Goal: Task Accomplishment & Management: Manage account settings

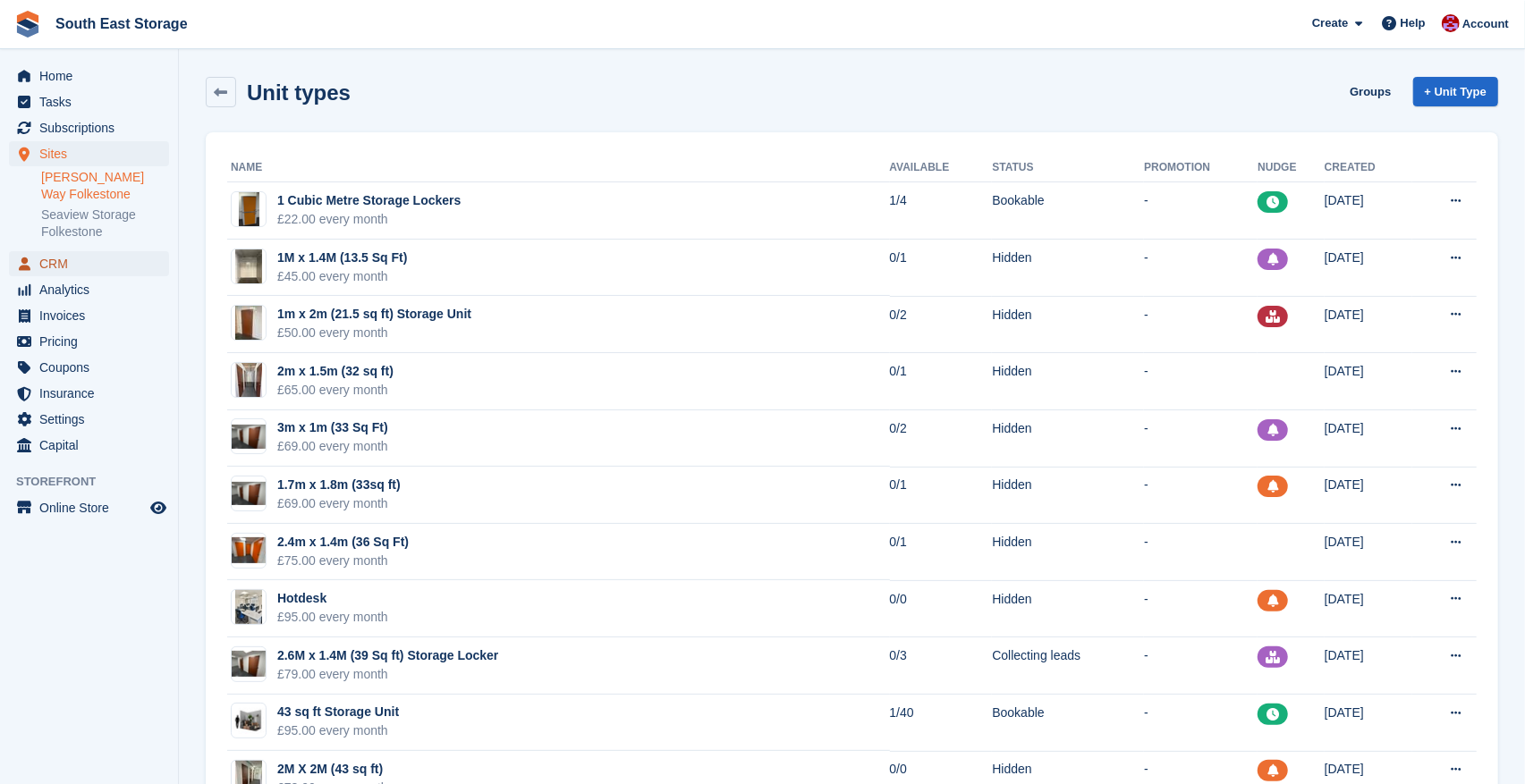
click at [50, 251] on span "CRM" at bounding box center [93, 264] width 108 height 25
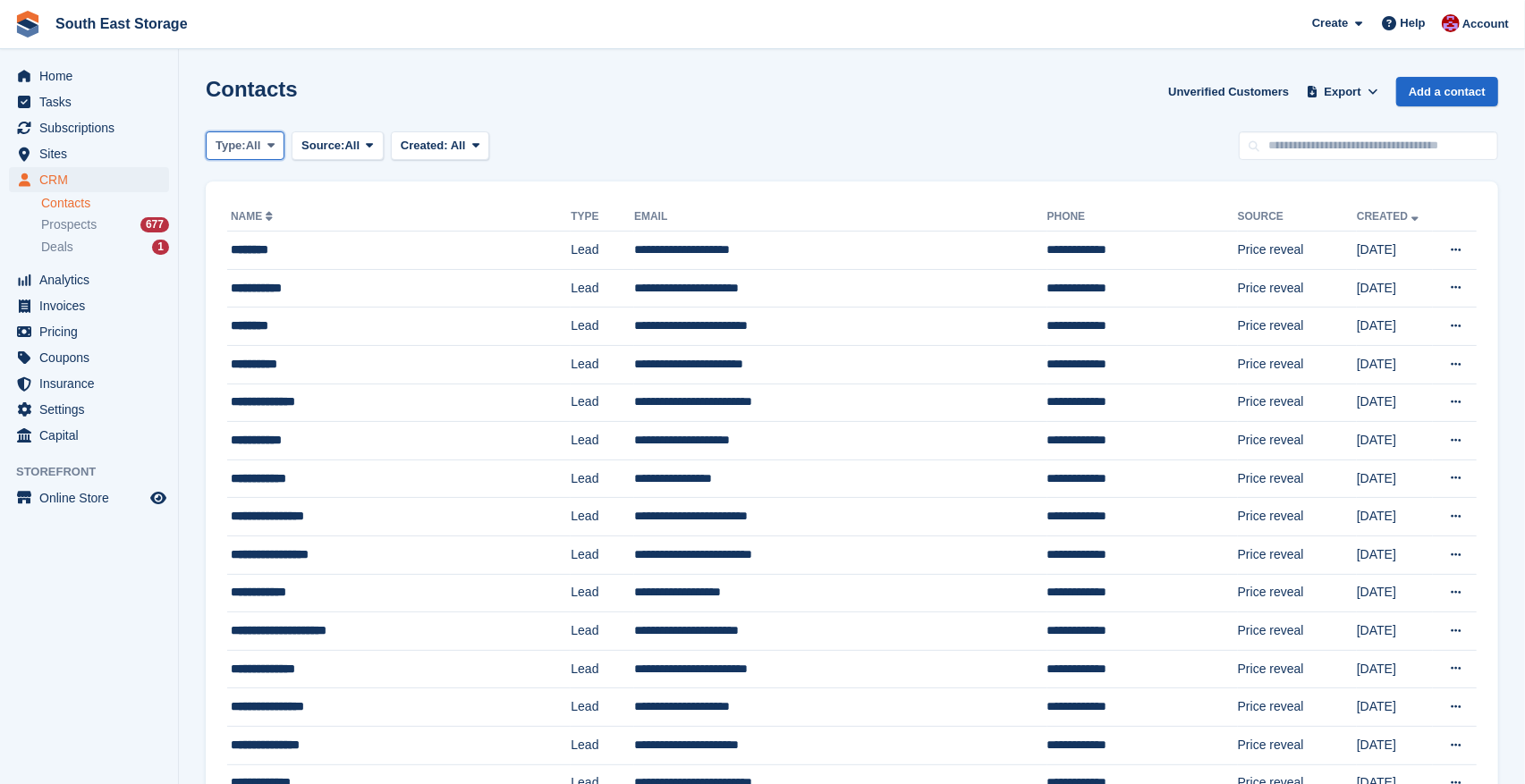
click at [284, 144] on button "Type: All" at bounding box center [245, 147] width 79 height 30
click at [246, 222] on link "Lead" at bounding box center [292, 220] width 155 height 32
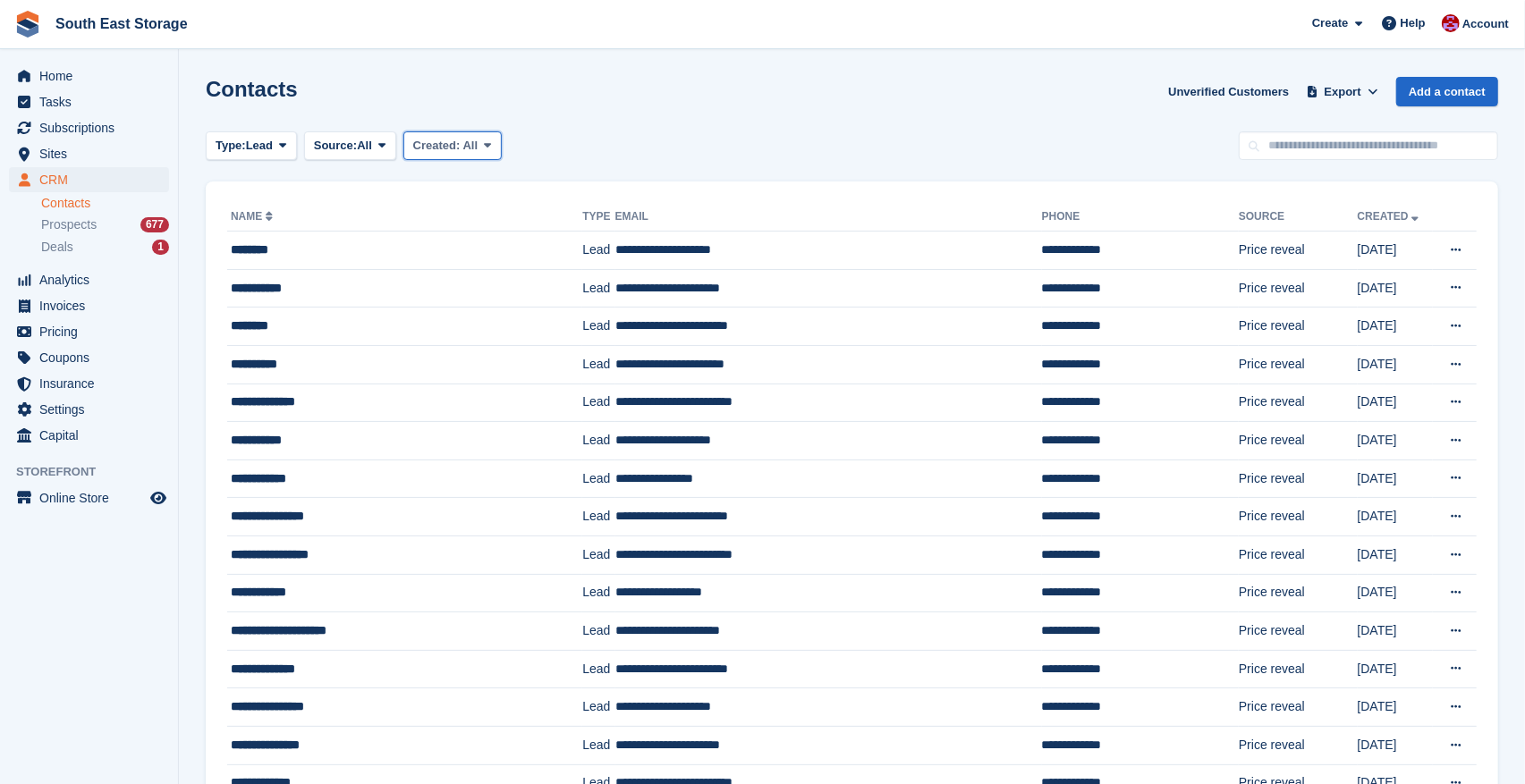
click at [478, 141] on span "All" at bounding box center [470, 145] width 15 height 13
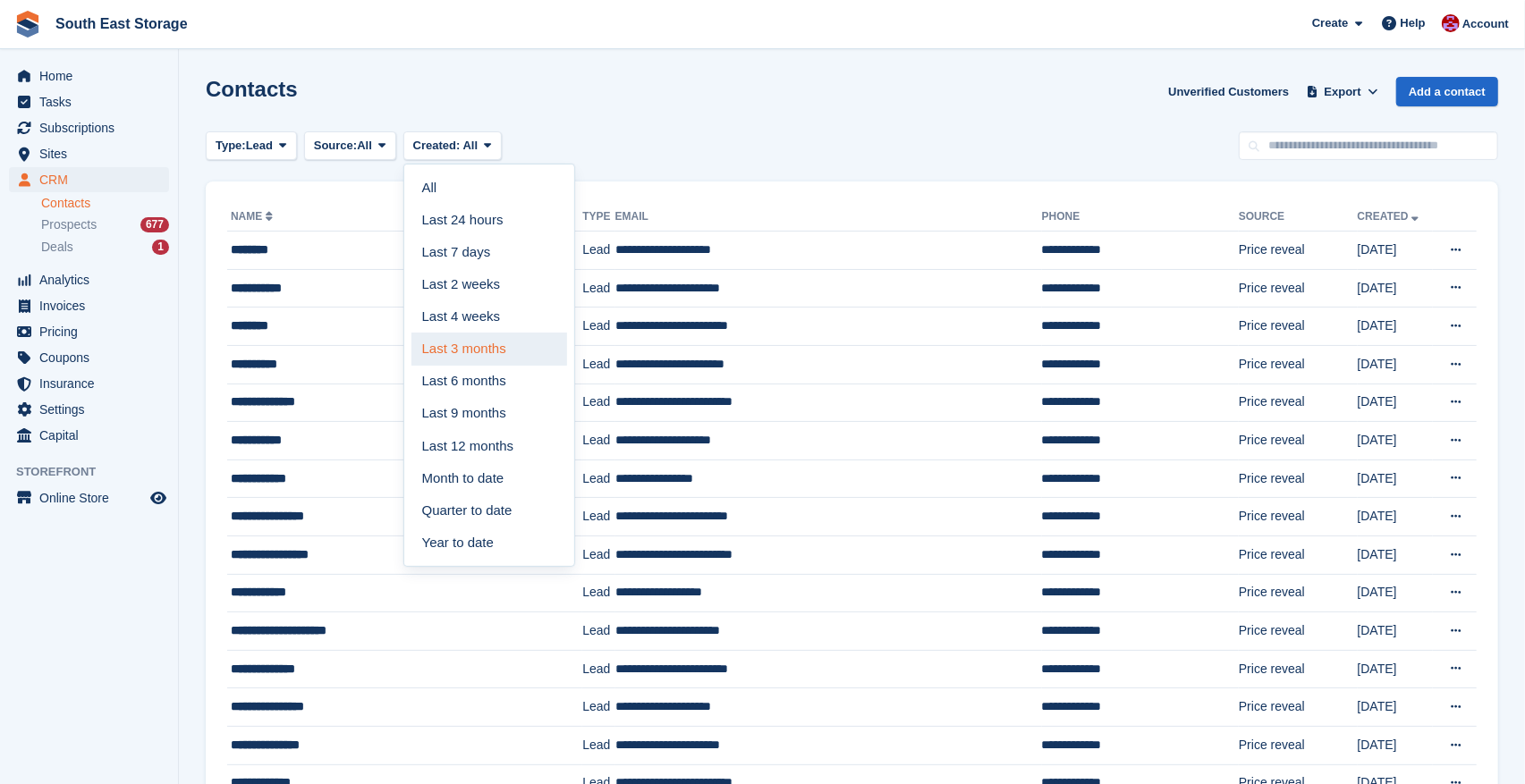
click at [486, 348] on link "Last 3 months" at bounding box center [489, 349] width 155 height 32
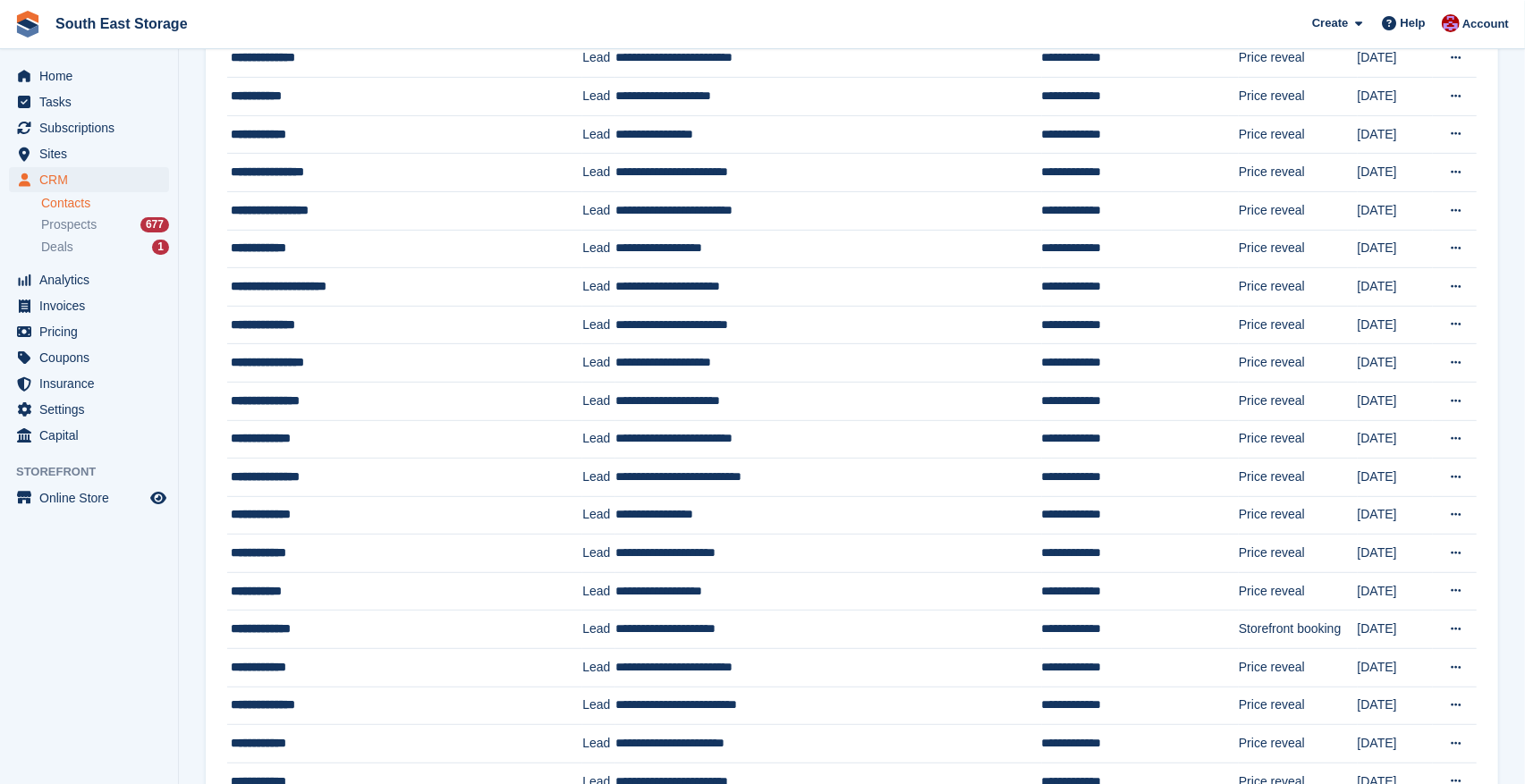
scroll to position [580, 0]
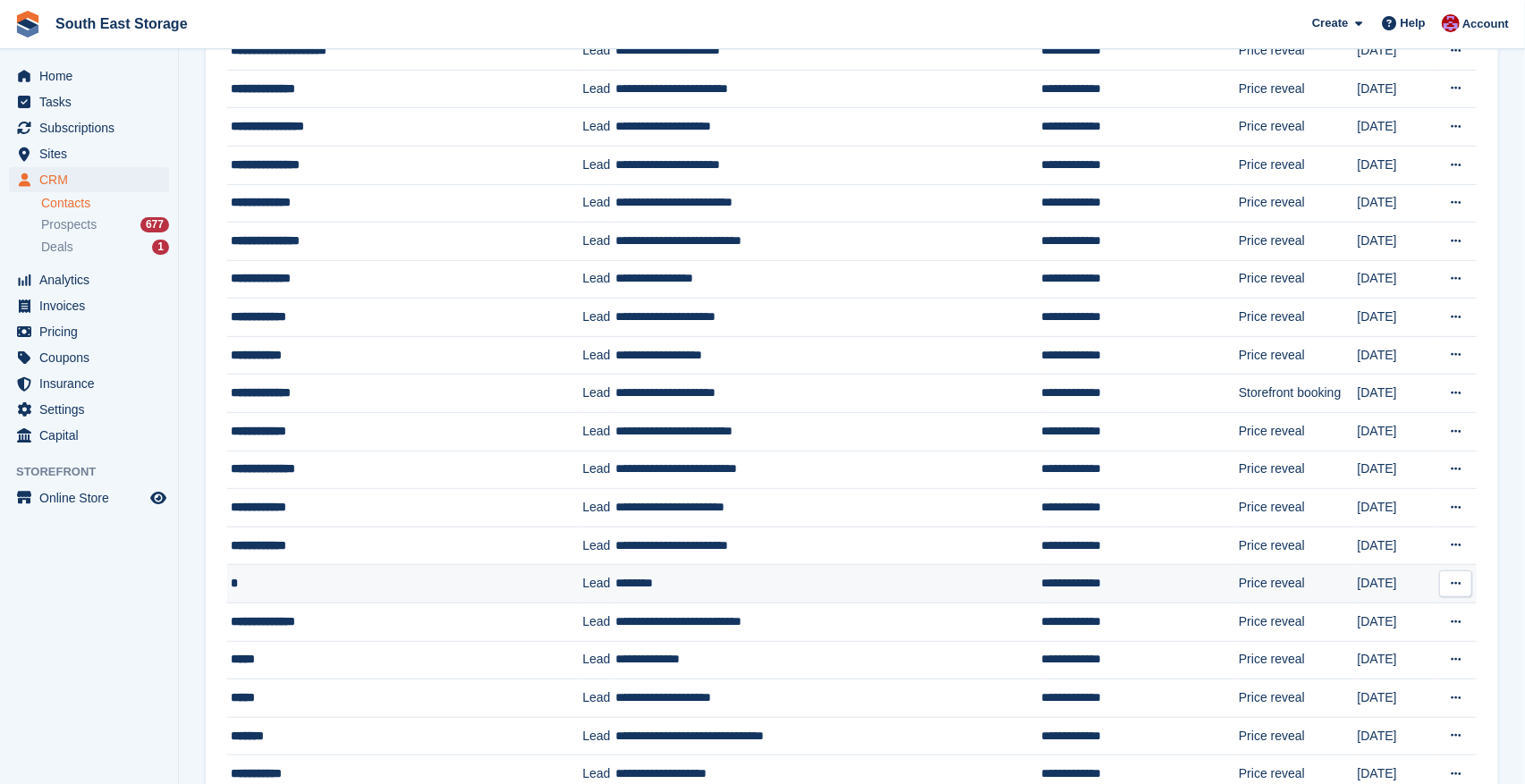
click at [1459, 584] on icon at bounding box center [1456, 583] width 10 height 11
click at [1367, 657] on p "Delete contact" at bounding box center [1387, 657] width 155 height 23
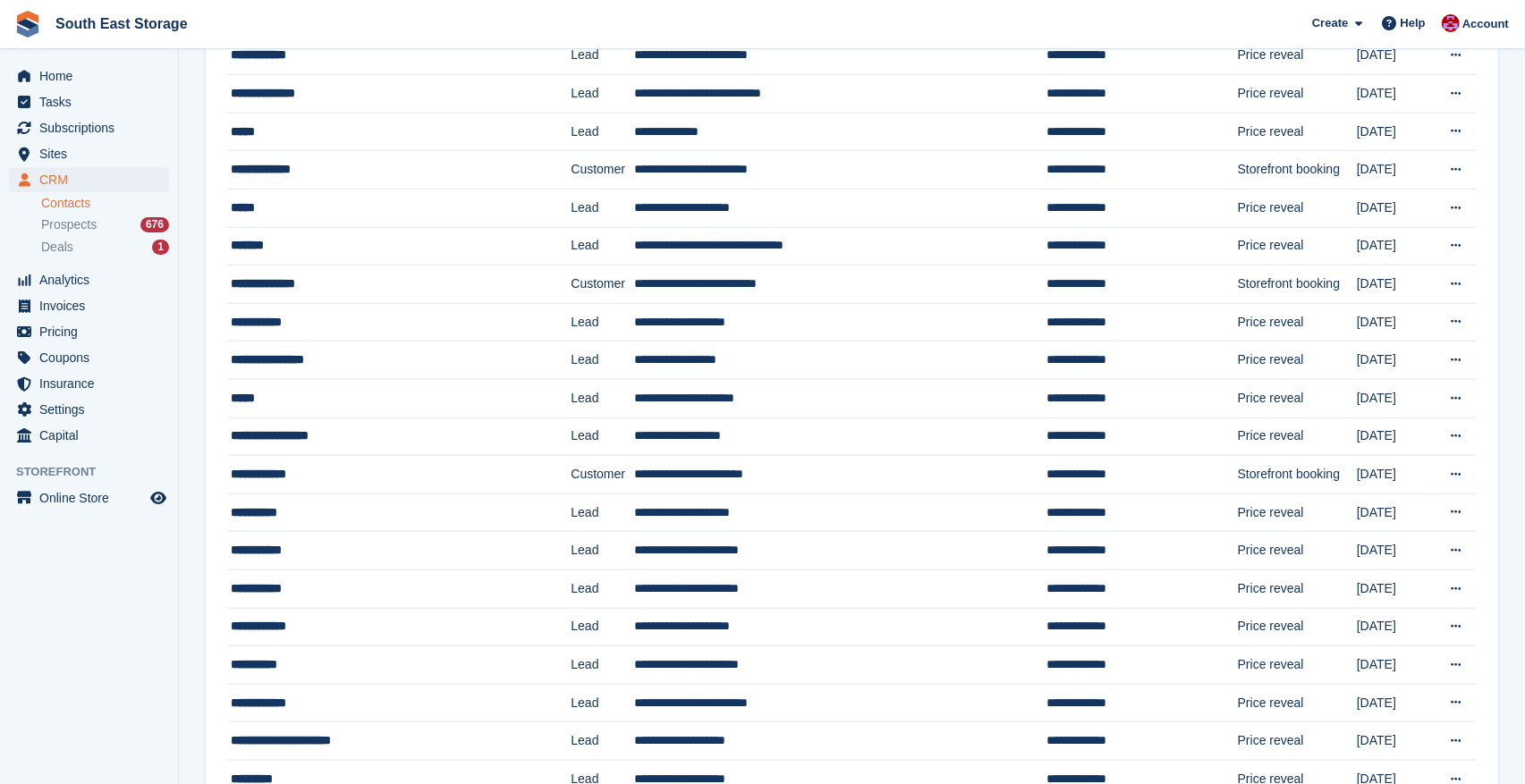
scroll to position [1187, 0]
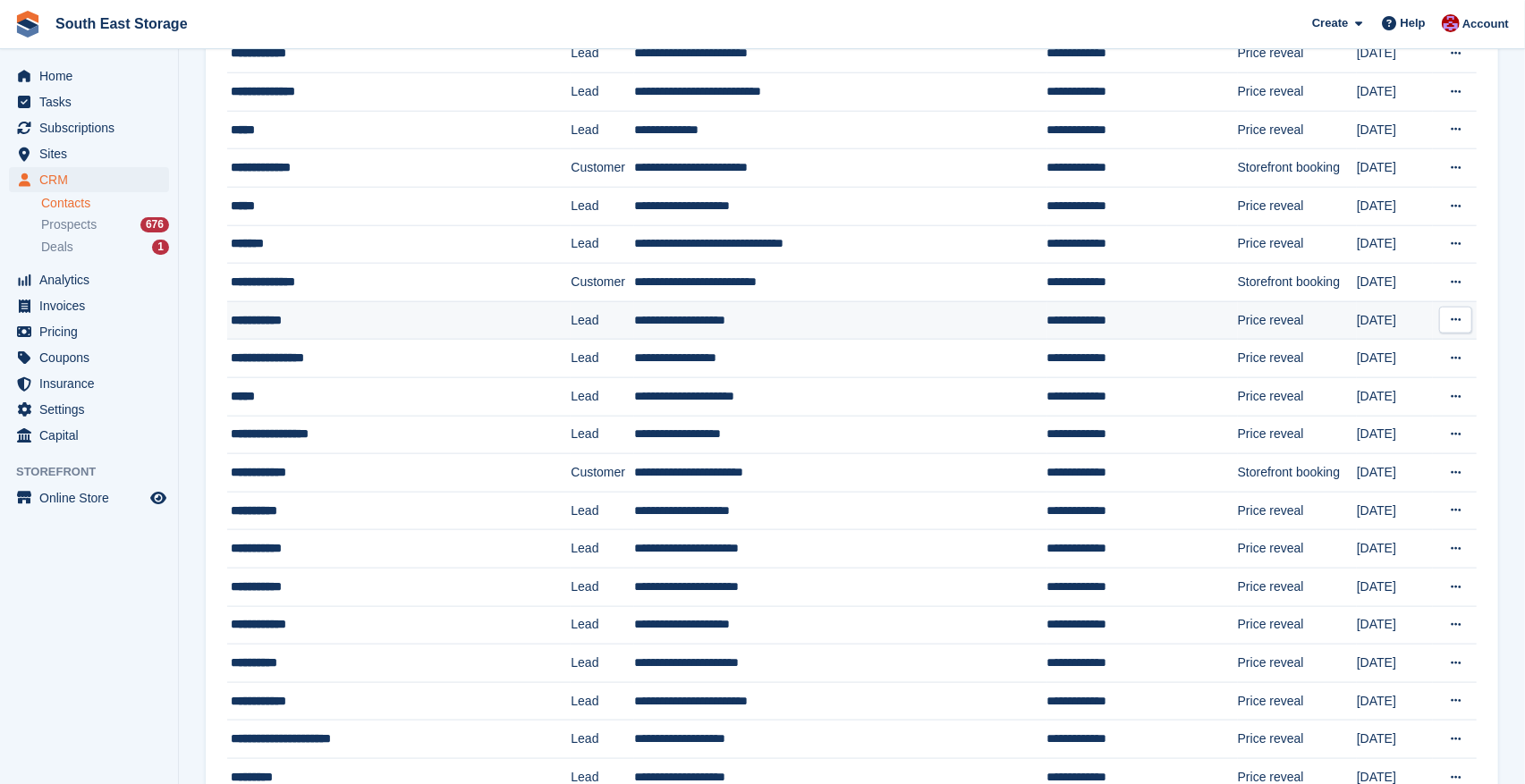
click at [1459, 321] on icon at bounding box center [1456, 320] width 10 height 11
click at [1360, 391] on p "Delete contact" at bounding box center [1387, 393] width 155 height 23
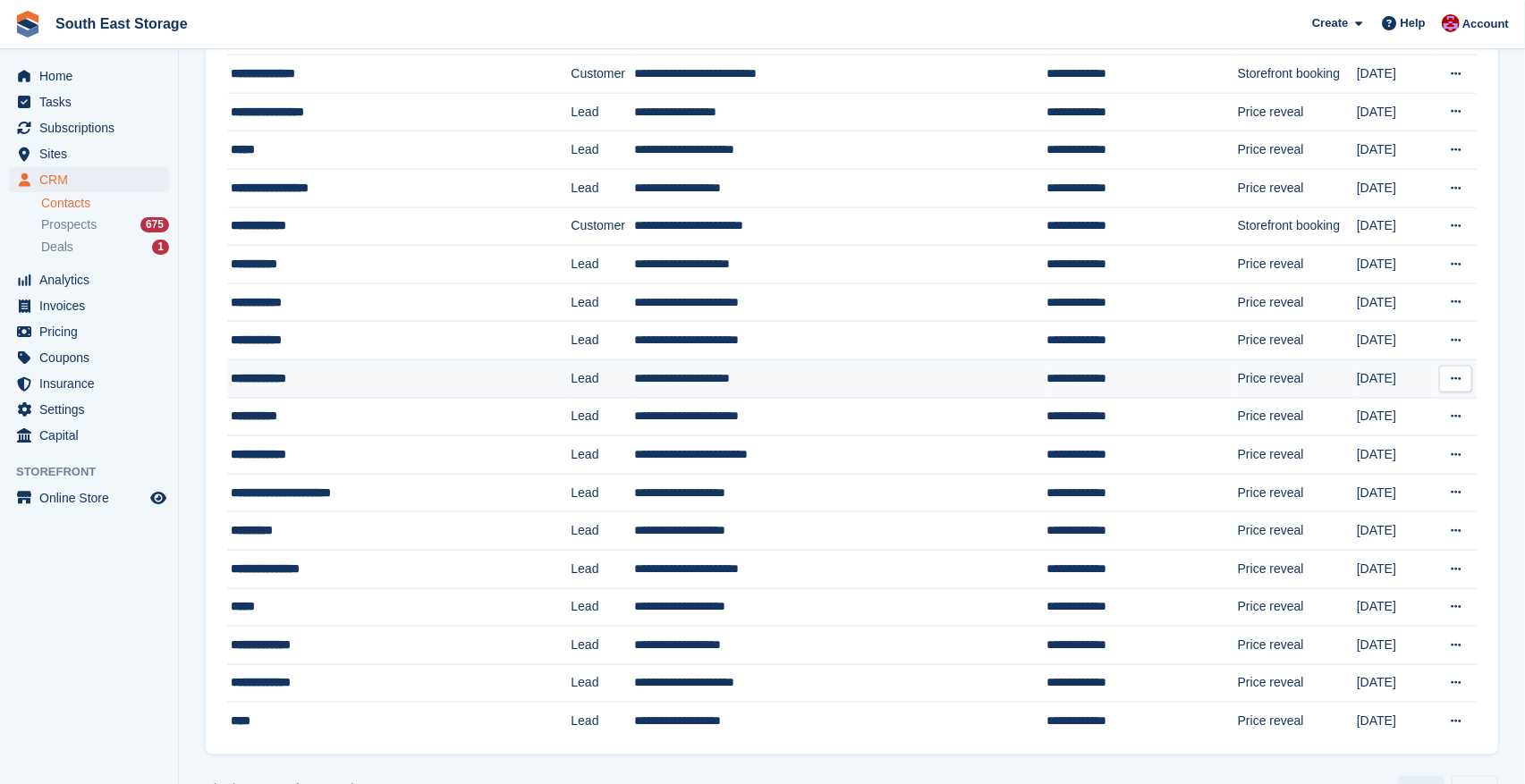
scroll to position [1420, 0]
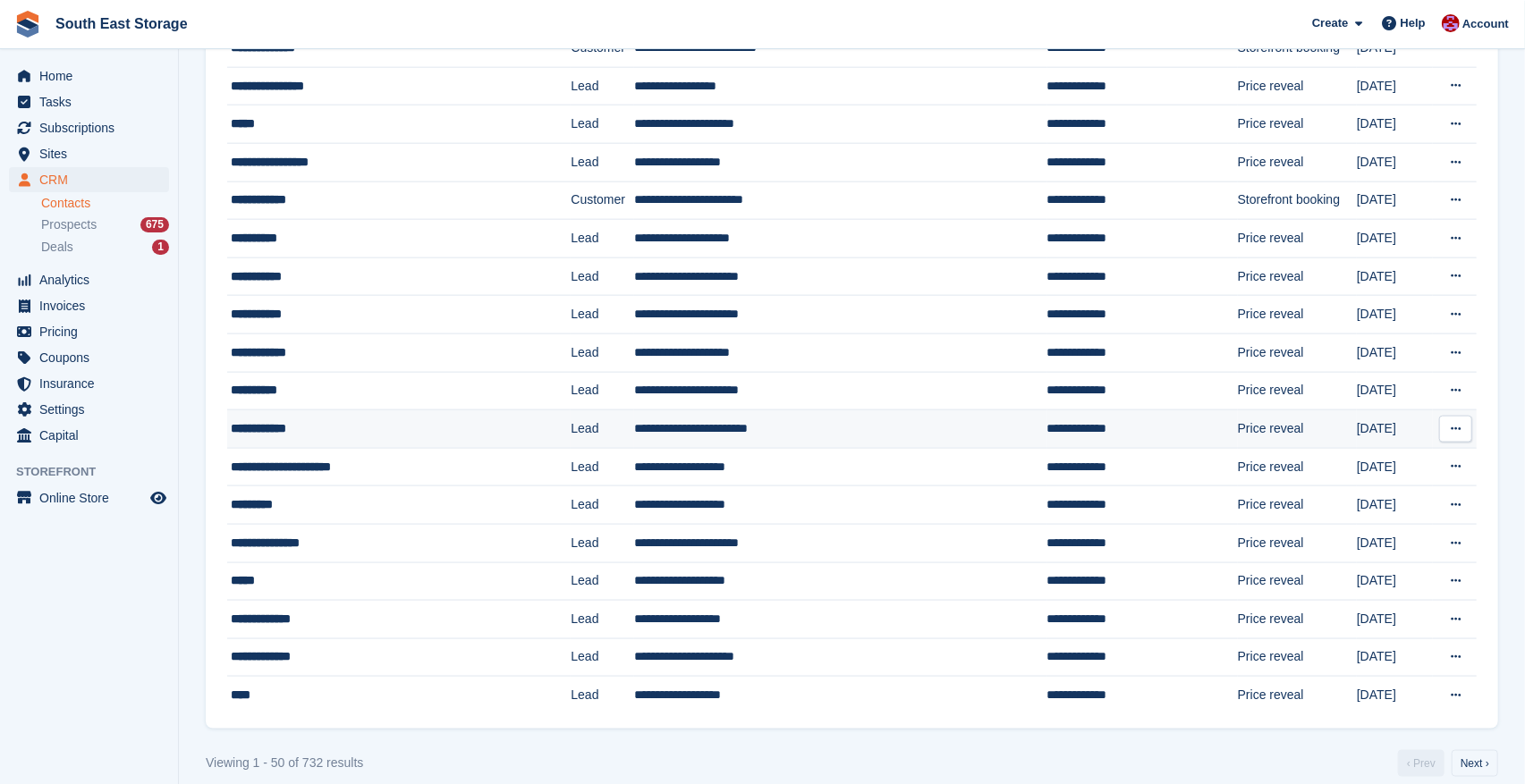
click at [1454, 433] on icon at bounding box center [1456, 429] width 10 height 11
click at [1360, 494] on p "Delete contact" at bounding box center [1387, 502] width 155 height 23
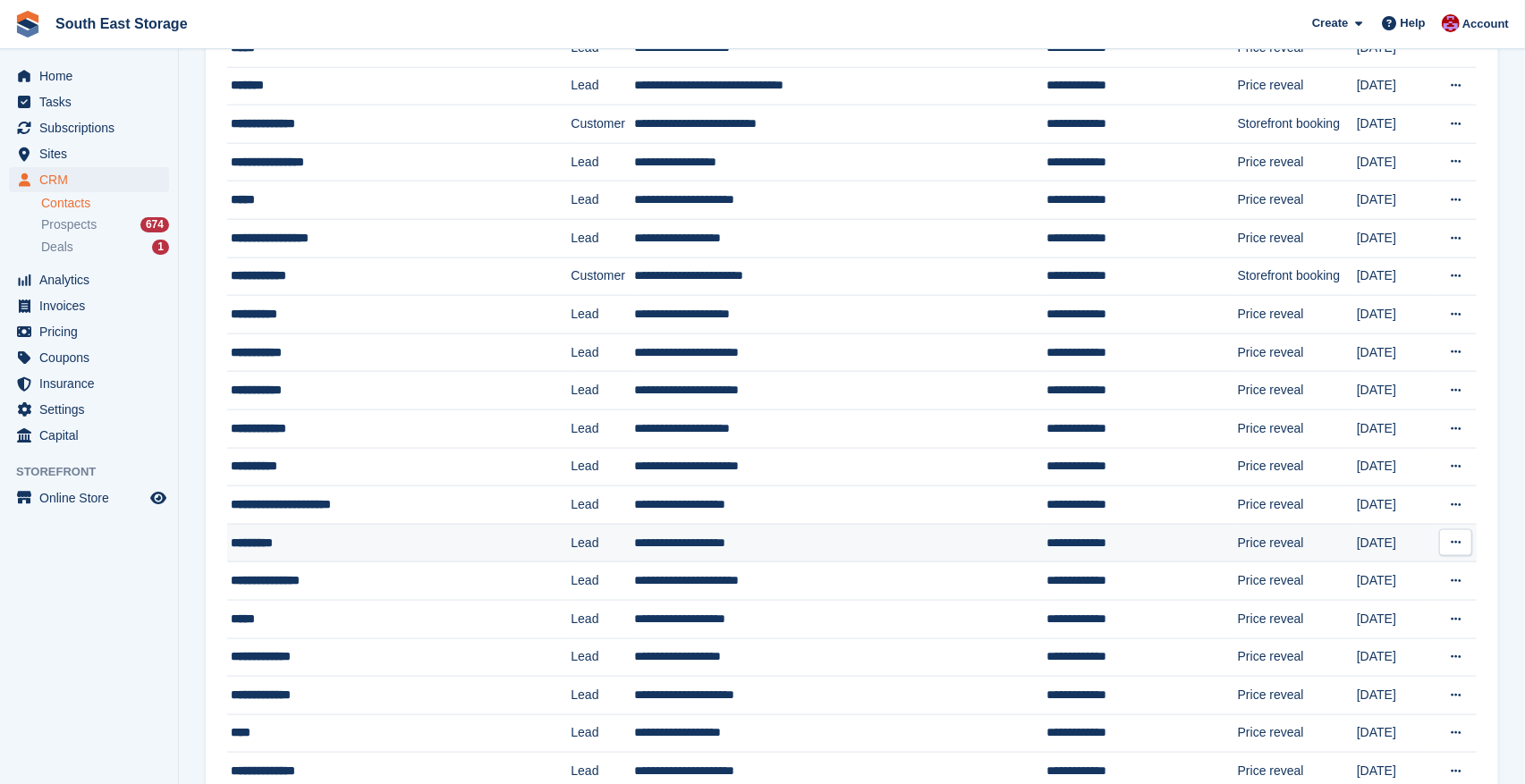
scroll to position [1440, 0]
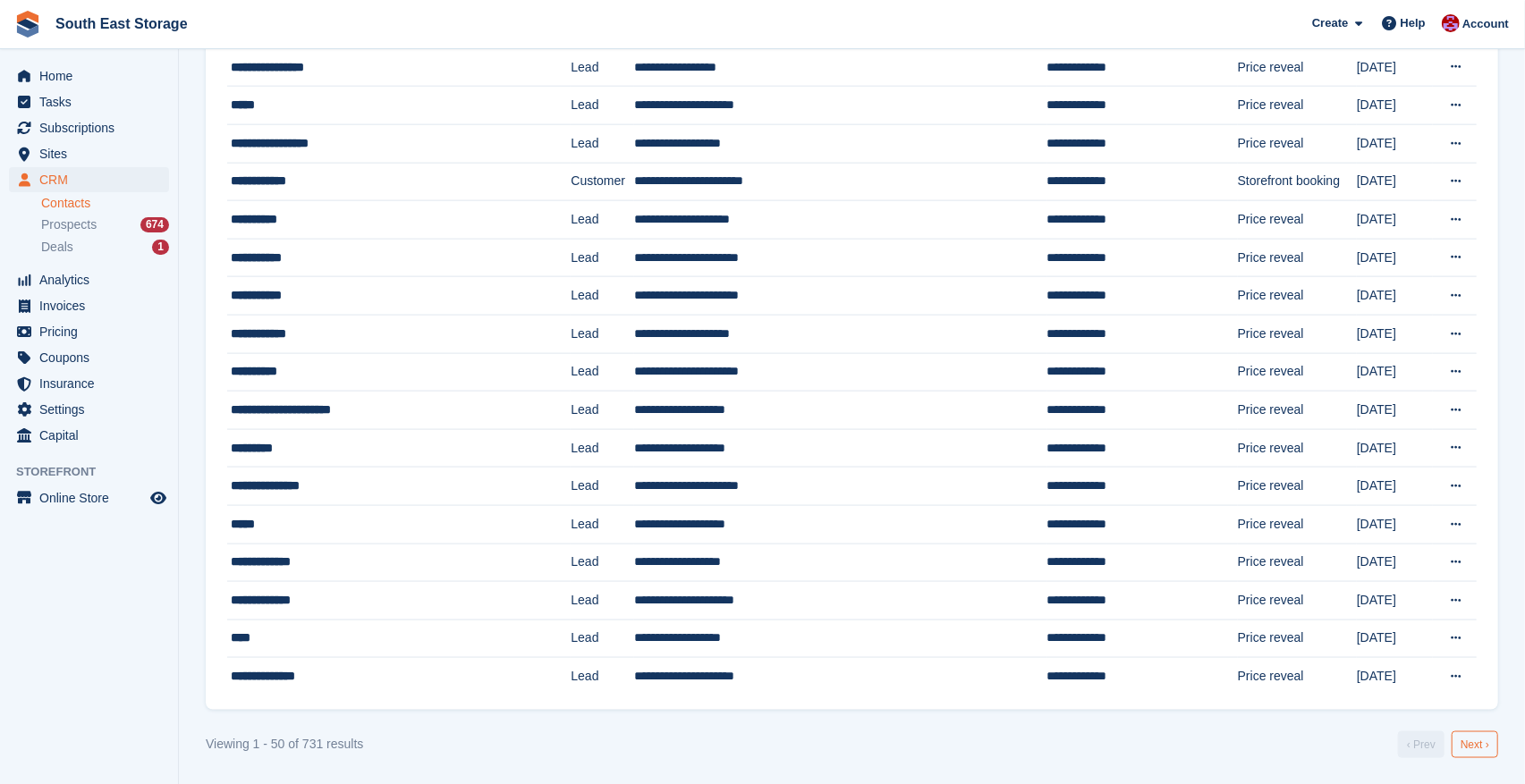
click at [1476, 736] on link "Next ›" at bounding box center [1475, 745] width 47 height 27
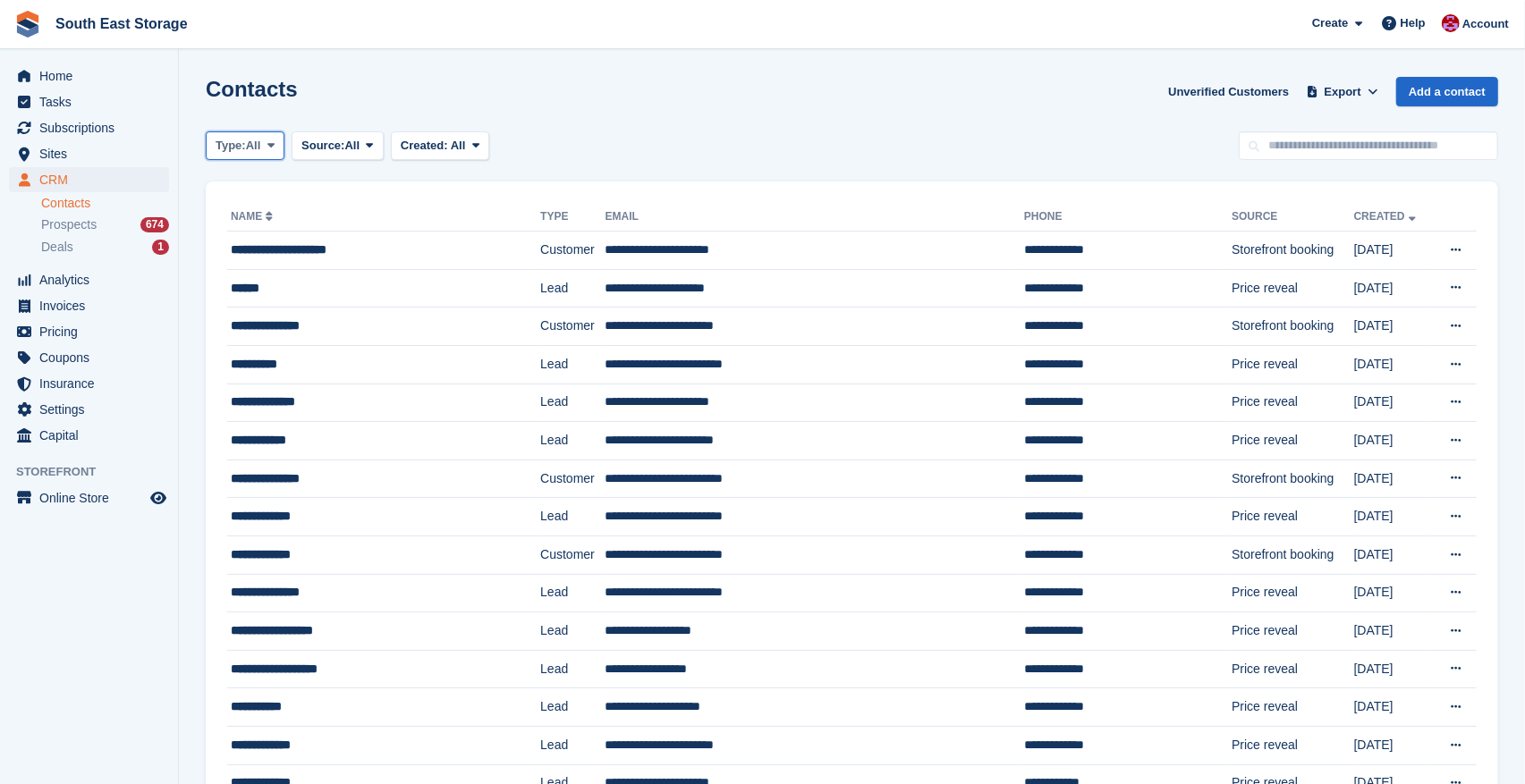
click at [275, 149] on icon at bounding box center [271, 145] width 7 height 11
click at [249, 222] on link "Lead" at bounding box center [292, 220] width 155 height 32
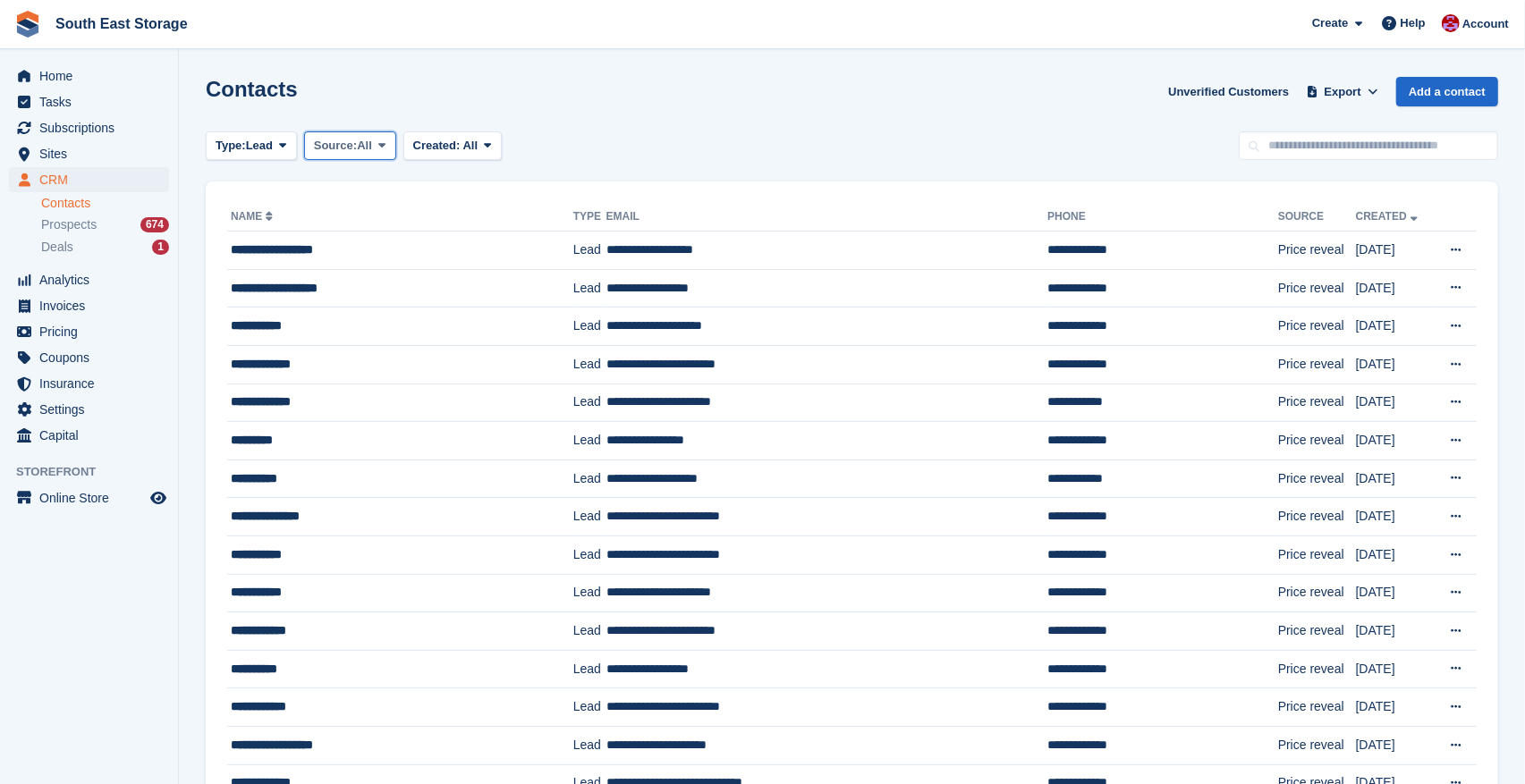
click at [385, 144] on icon at bounding box center [382, 145] width 7 height 11
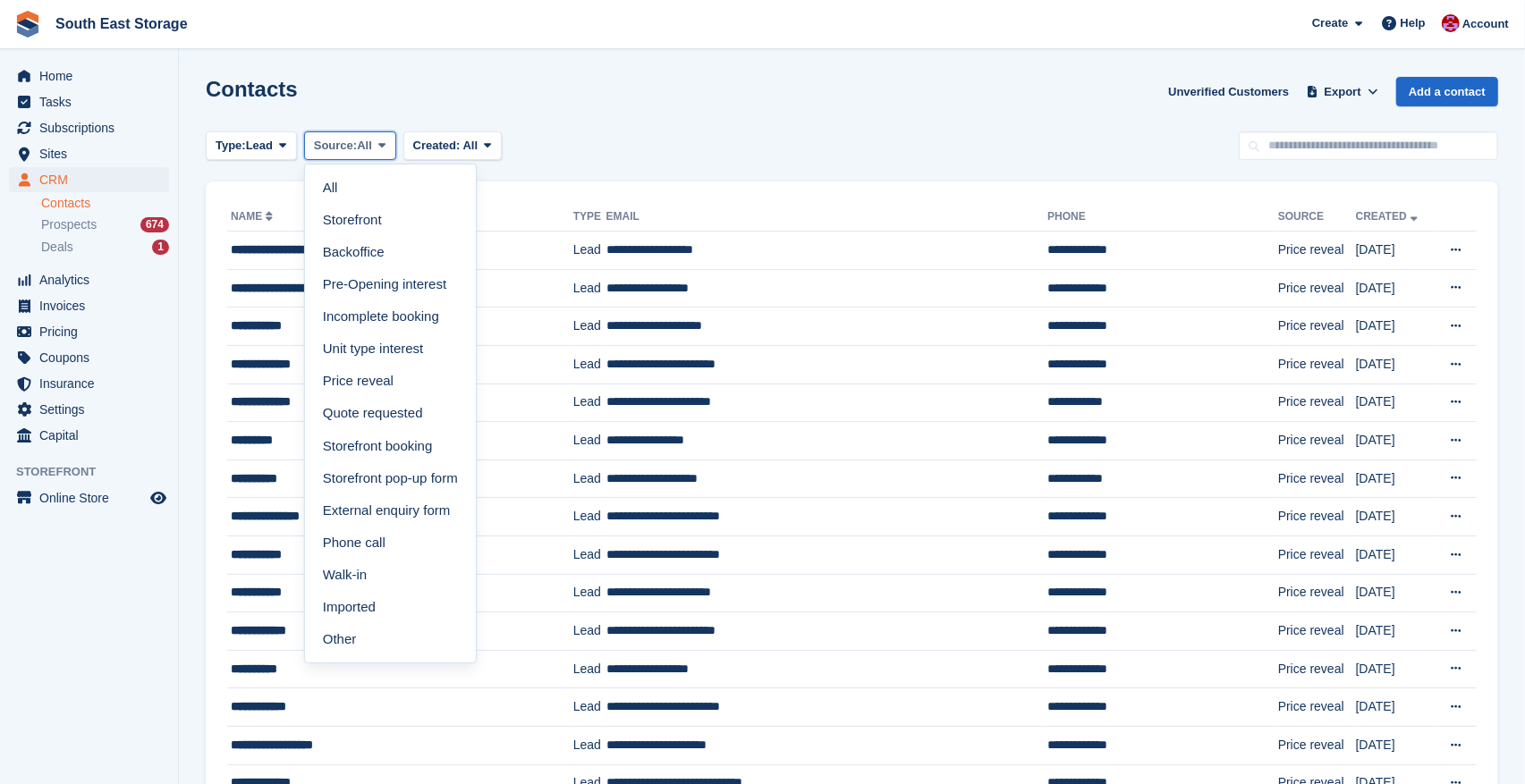
click at [385, 144] on icon at bounding box center [382, 145] width 7 height 11
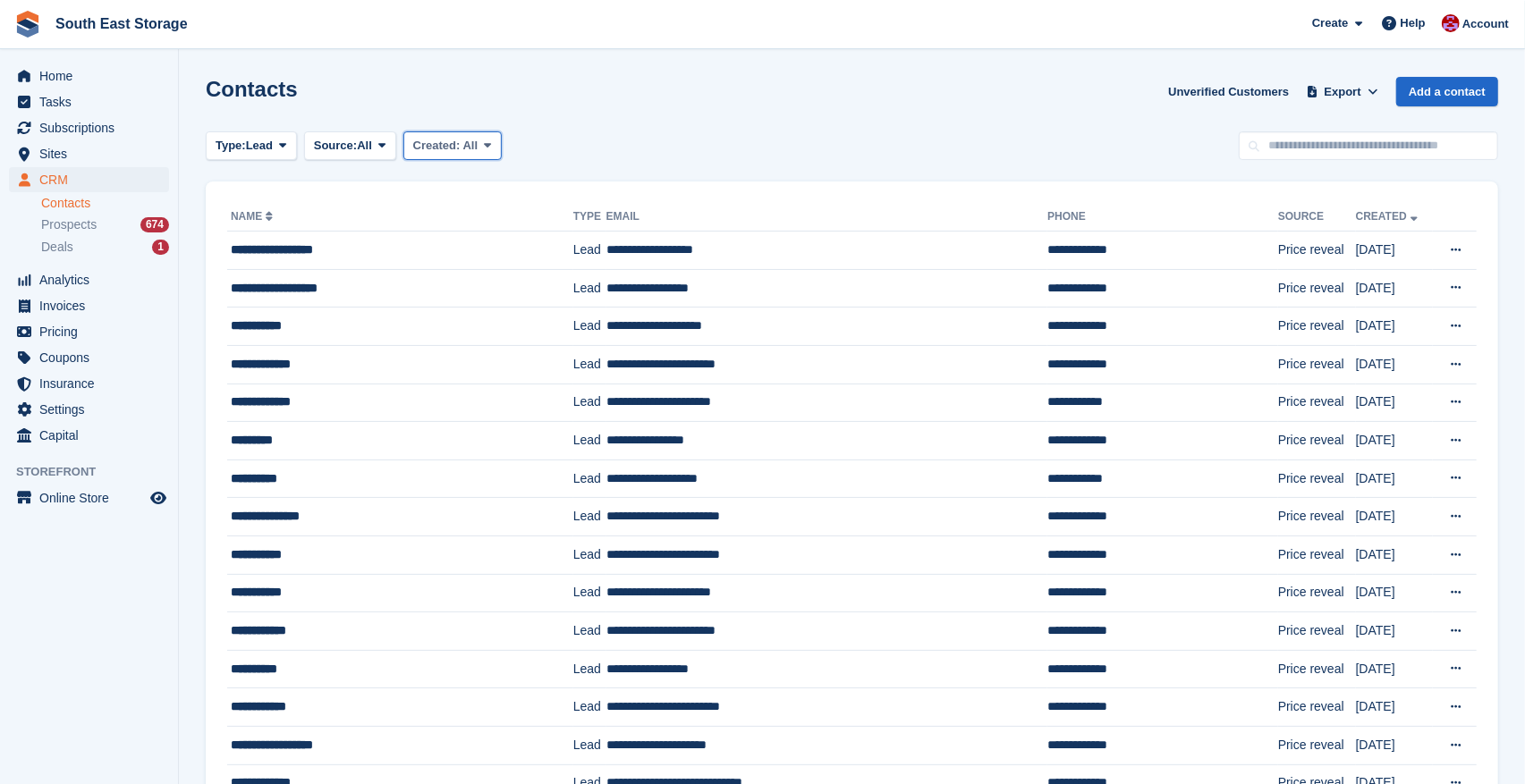
click at [495, 142] on span at bounding box center [487, 145] width 14 height 14
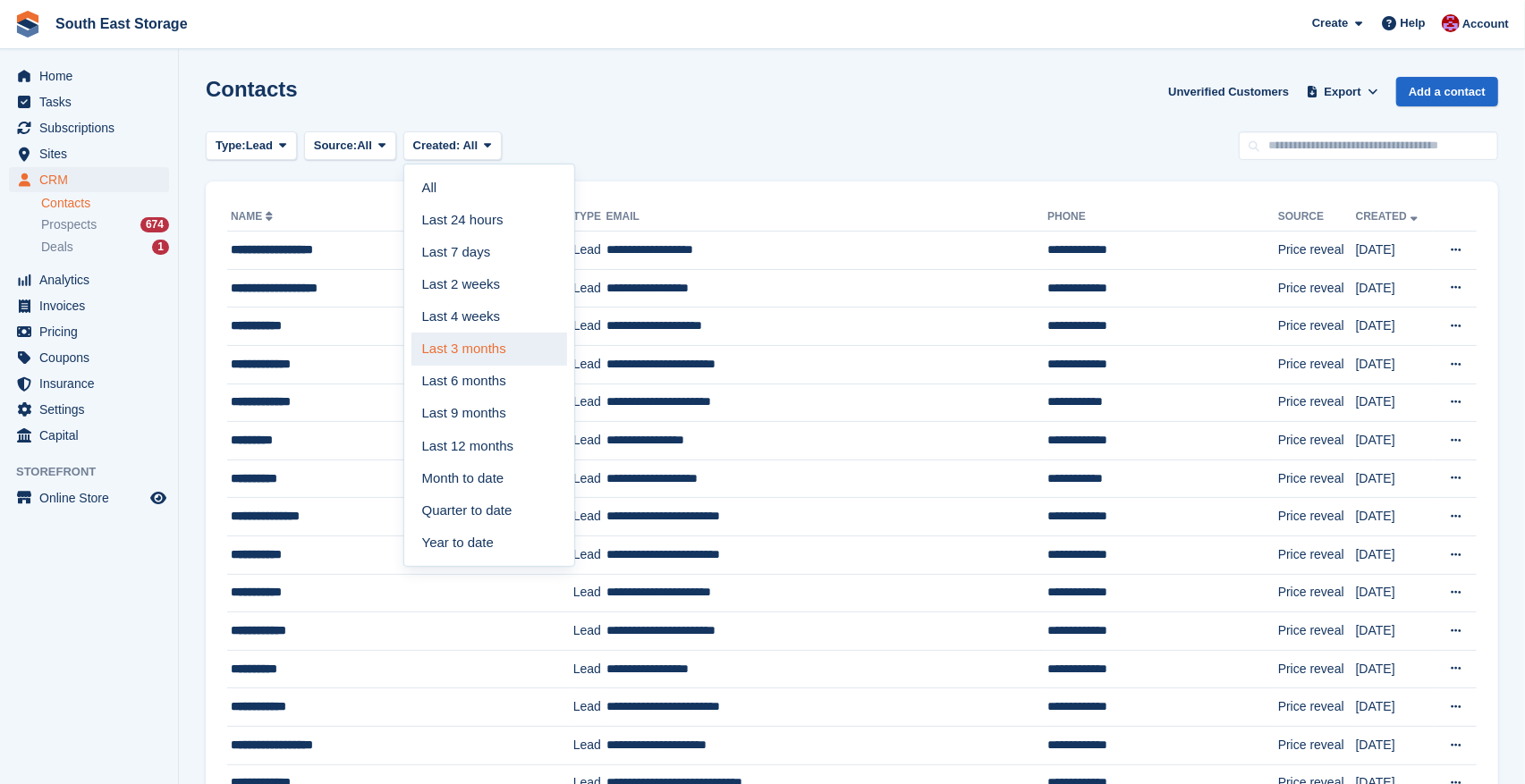
click at [484, 336] on link "Last 3 months" at bounding box center [489, 349] width 155 height 32
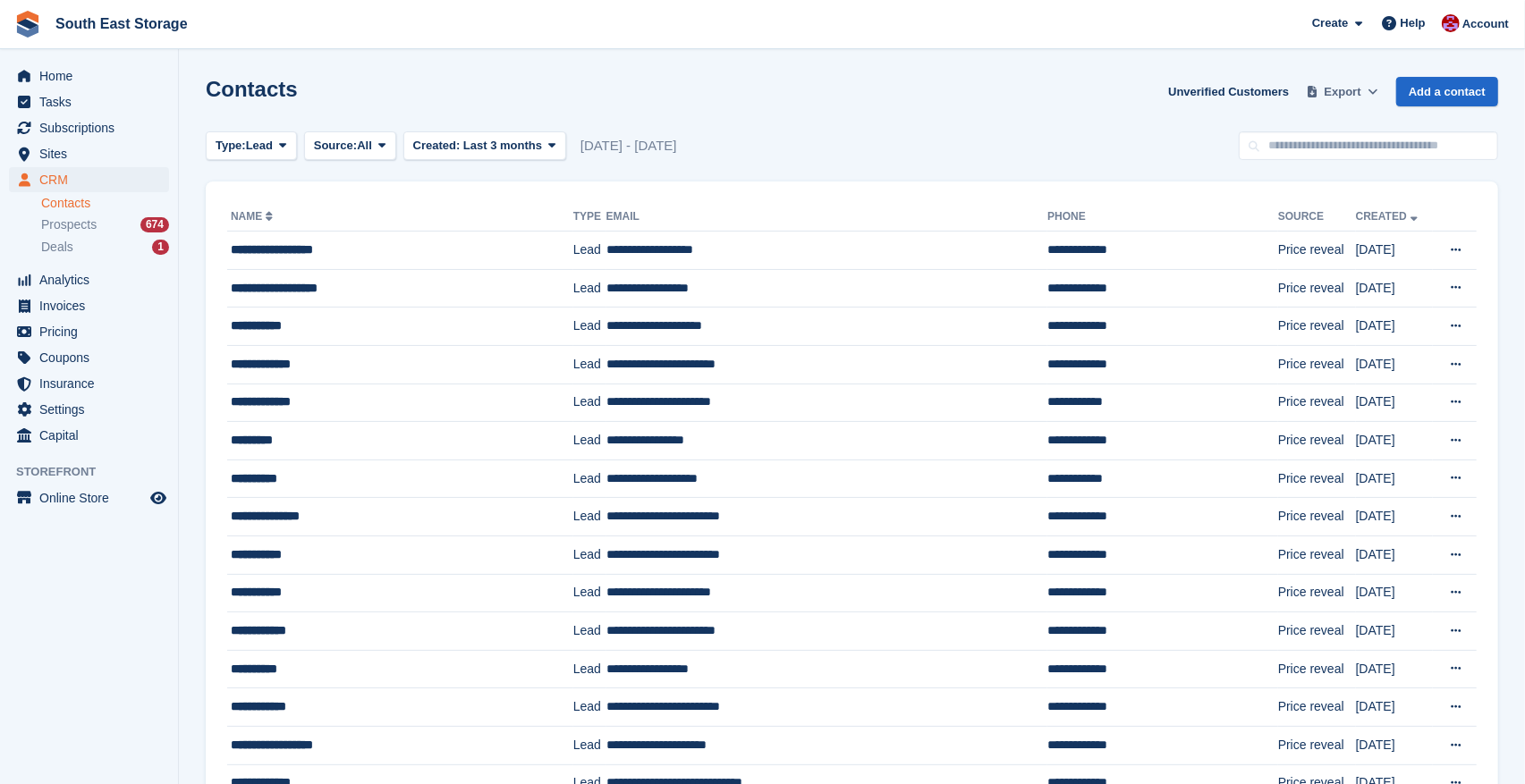
click at [1352, 87] on span "Export" at bounding box center [1343, 92] width 36 height 18
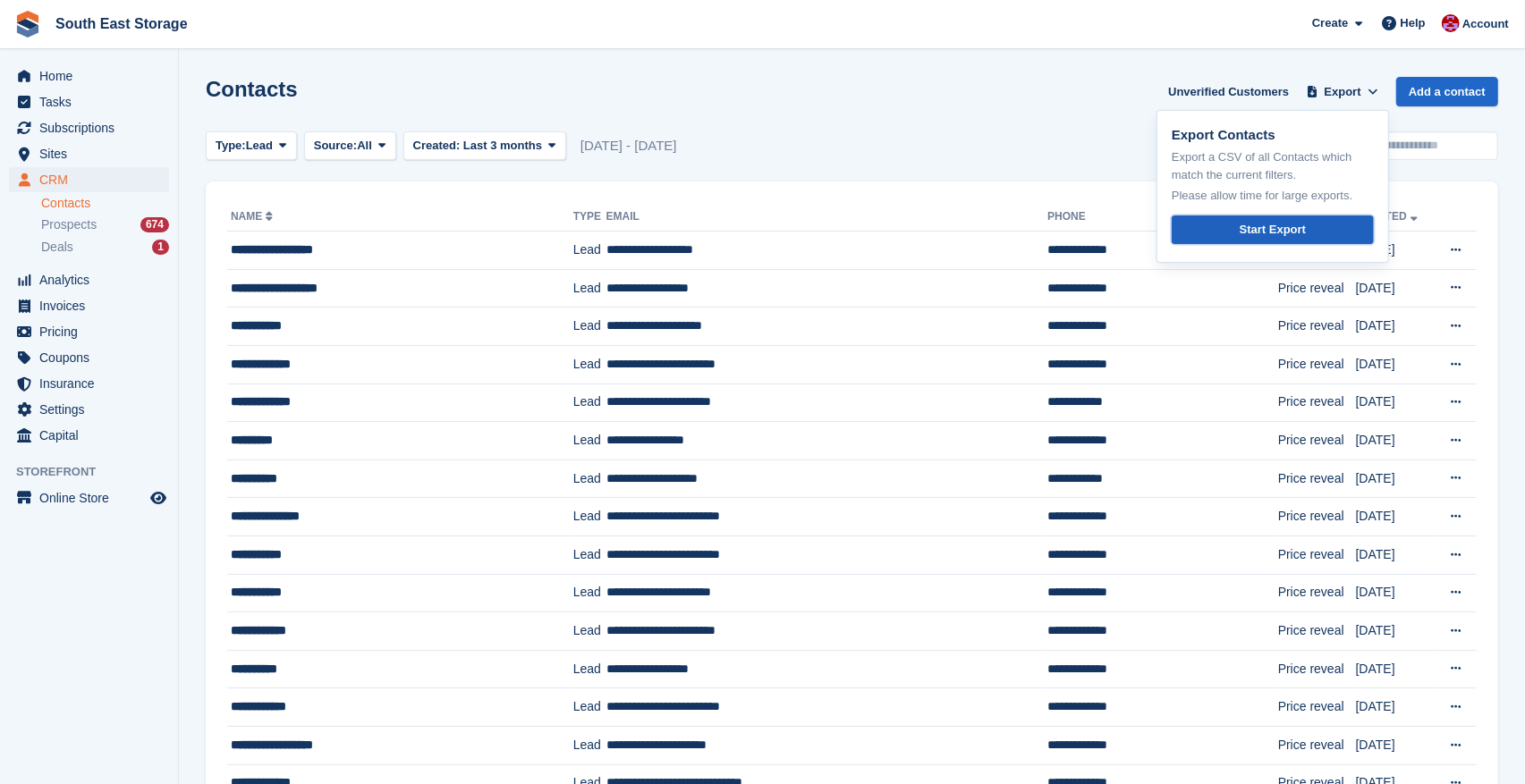
click at [1259, 231] on div "Start Export" at bounding box center [1273, 229] width 66 height 18
